Goal: Information Seeking & Learning: Learn about a topic

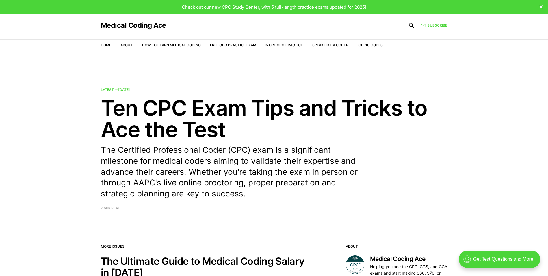
click at [238, 48] on li "Free CPC Practice Exam" at bounding box center [233, 44] width 47 height 5
click at [238, 46] on link "Free CPC Practice Exam" at bounding box center [233, 45] width 47 height 4
click at [440, 24] on link "Subscribe" at bounding box center [434, 25] width 26 height 5
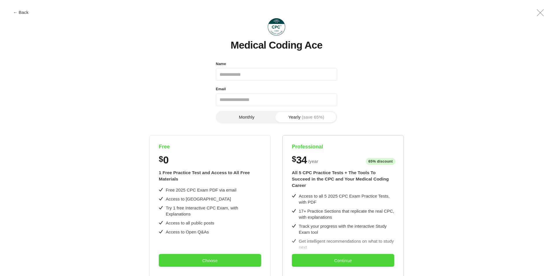
scroll to position [143, 0]
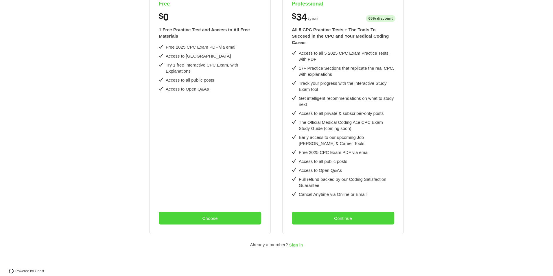
click at [297, 243] on span "Sign in" at bounding box center [296, 245] width 14 height 5
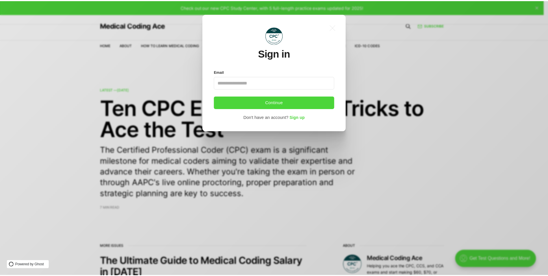
scroll to position [0, 0]
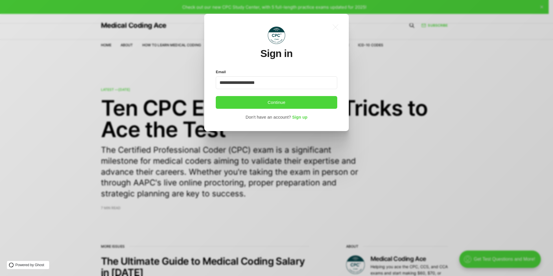
type input "**********"
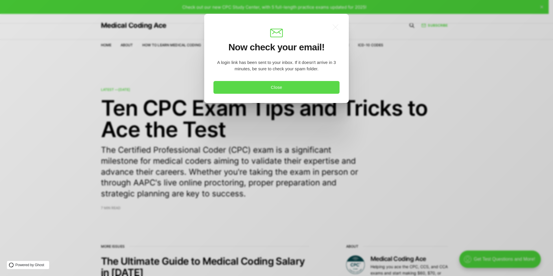
click at [259, 86] on button "Close" at bounding box center [276, 87] width 126 height 13
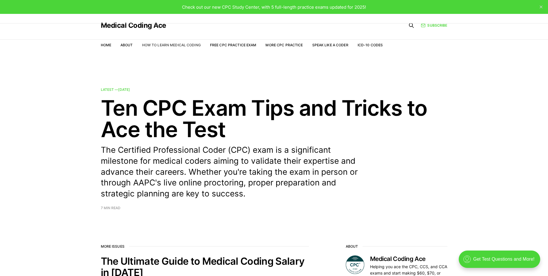
click at [191, 44] on link "How to Learn Medical Coding" at bounding box center [171, 45] width 59 height 4
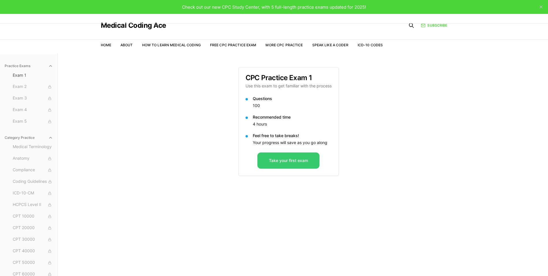
click at [279, 158] on button "Take your first exam" at bounding box center [289, 160] width 62 height 16
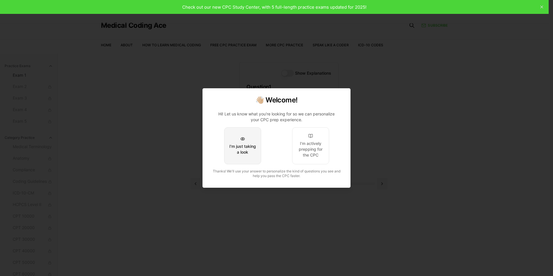
click at [238, 141] on button "I'm just taking a look" at bounding box center [242, 145] width 37 height 37
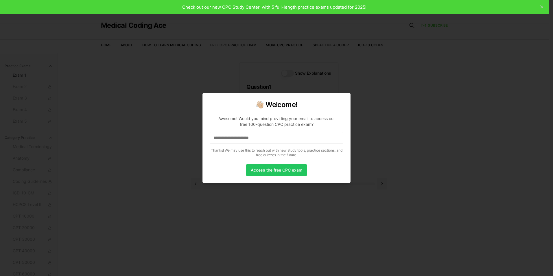
click at [239, 138] on input at bounding box center [277, 138] width 134 height 12
click at [301, 142] on input "*" at bounding box center [277, 138] width 134 height 12
click at [395, 123] on div at bounding box center [276, 138] width 553 height 276
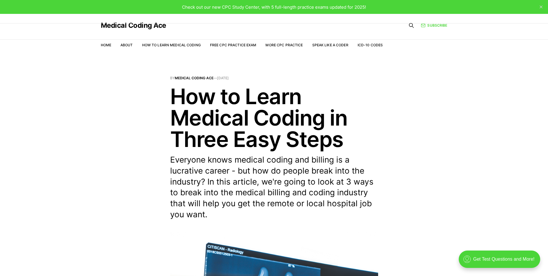
click at [414, 24] on icon at bounding box center [412, 26] width 6 height 6
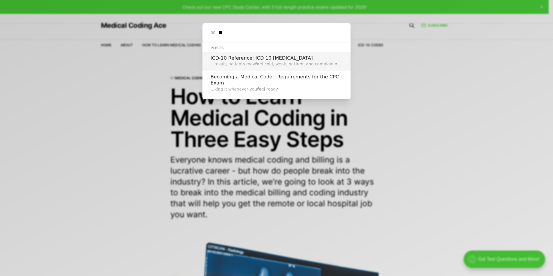
type input "*"
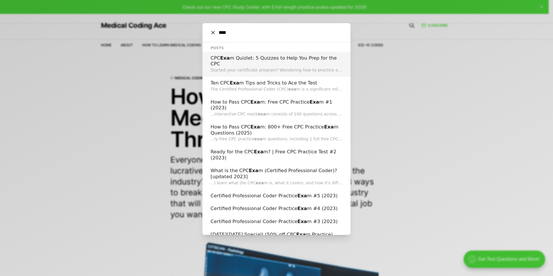
type input "****"
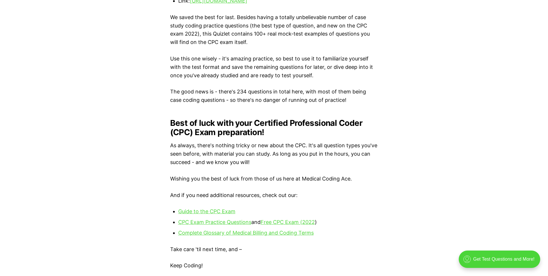
scroll to position [1272, 0]
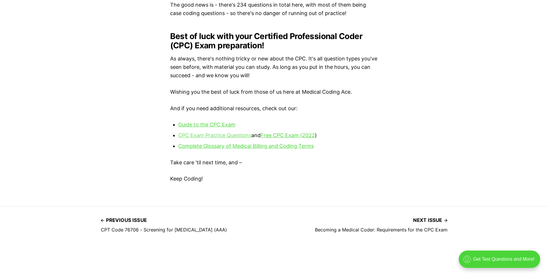
click at [224, 138] on link "CPC Exam Practice Questions" at bounding box center [214, 135] width 73 height 6
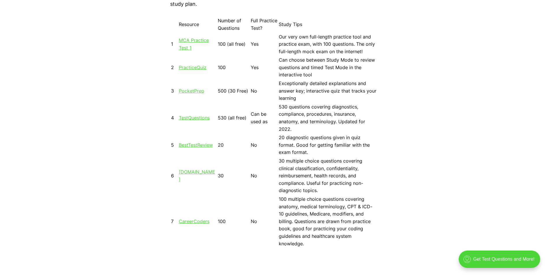
scroll to position [491, 0]
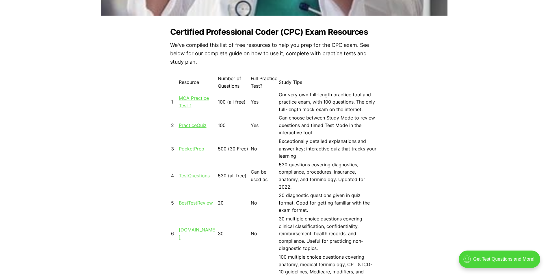
click at [199, 176] on link "TestQuestions" at bounding box center [194, 176] width 31 height 6
click at [202, 126] on link "PracticeQuiz" at bounding box center [193, 125] width 28 height 6
click at [195, 174] on link "TestQuestions" at bounding box center [194, 176] width 31 height 6
click at [193, 98] on link "MCA Practice Test 1" at bounding box center [194, 101] width 30 height 13
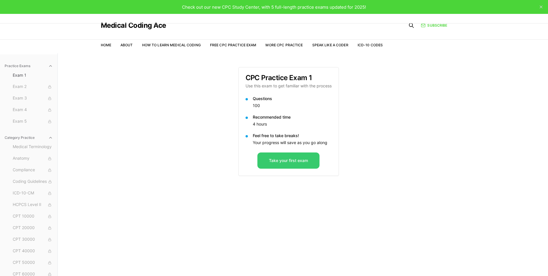
click at [301, 159] on button "Take your first exam" at bounding box center [289, 160] width 62 height 16
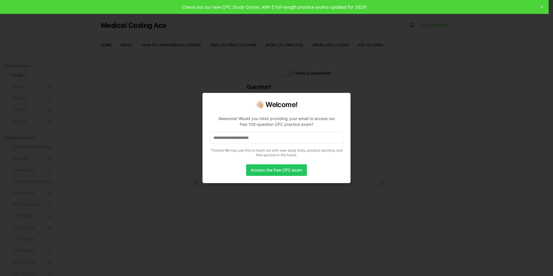
click at [251, 134] on input at bounding box center [277, 138] width 134 height 12
click at [251, 134] on input "*" at bounding box center [277, 138] width 134 height 12
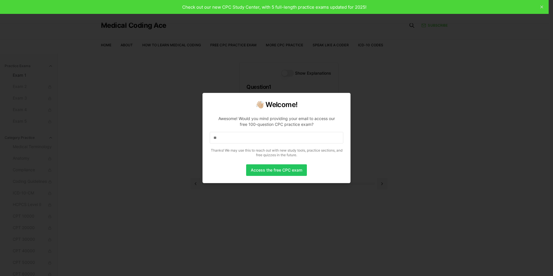
click at [251, 134] on input "**" at bounding box center [277, 138] width 134 height 12
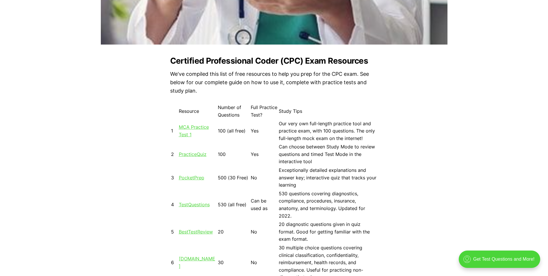
scroll to position [434, 0]
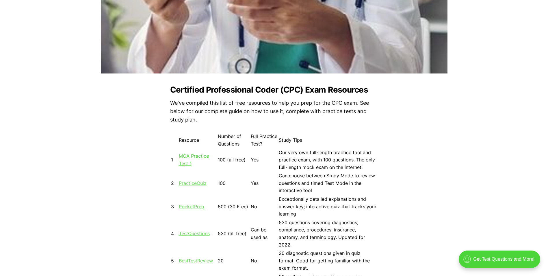
click at [182, 182] on link "PracticeQuiz" at bounding box center [193, 183] width 28 height 6
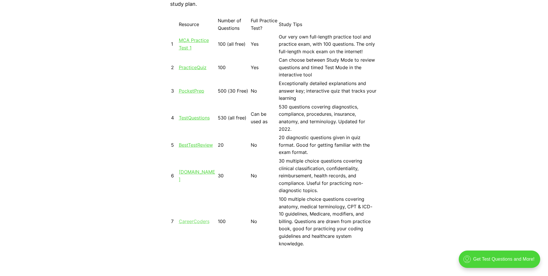
click at [192, 218] on link "CareerCoders" at bounding box center [194, 221] width 31 height 6
click at [184, 176] on link "[DOMAIN_NAME]" at bounding box center [197, 175] width 36 height 13
click at [190, 146] on link "BestTestReview" at bounding box center [196, 145] width 34 height 6
click at [184, 92] on link "PocketPrep" at bounding box center [191, 91] width 25 height 6
click at [198, 67] on link "PracticeQuiz" at bounding box center [193, 67] width 28 height 6
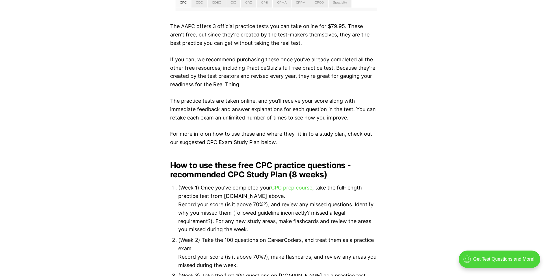
scroll to position [2572, 0]
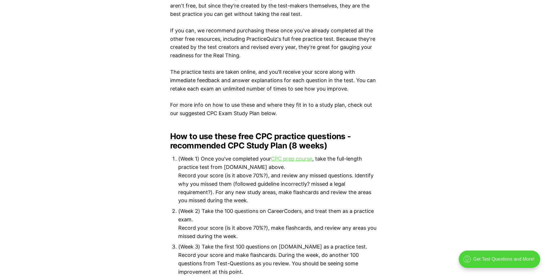
click at [292, 155] on link "CPC prep course" at bounding box center [291, 158] width 41 height 6
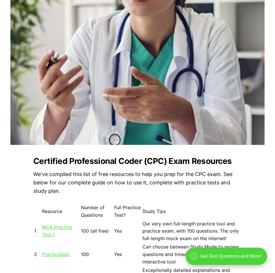
scroll to position [299, 0]
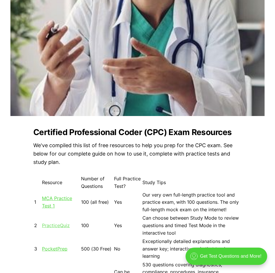
click at [58, 225] on link "PracticeQuiz" at bounding box center [56, 226] width 28 height 6
